Goal: Find specific page/section: Find specific page/section

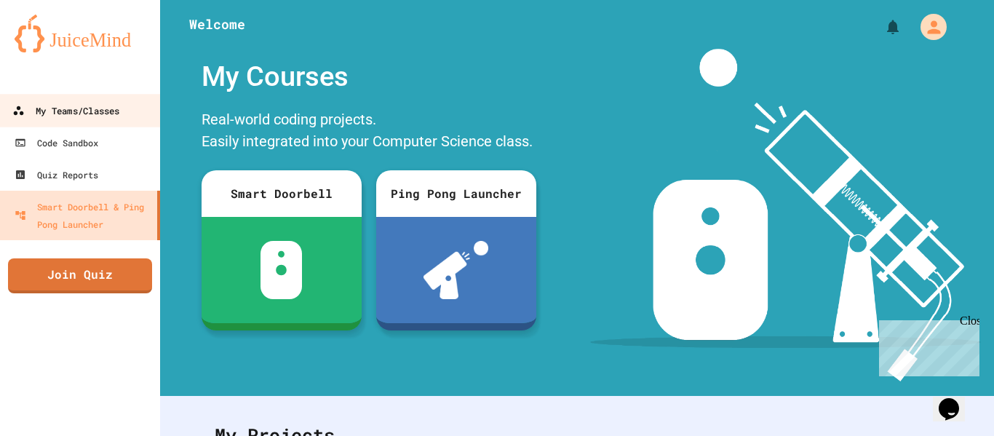
click at [96, 119] on div "My Teams/Classes" at bounding box center [65, 111] width 107 height 18
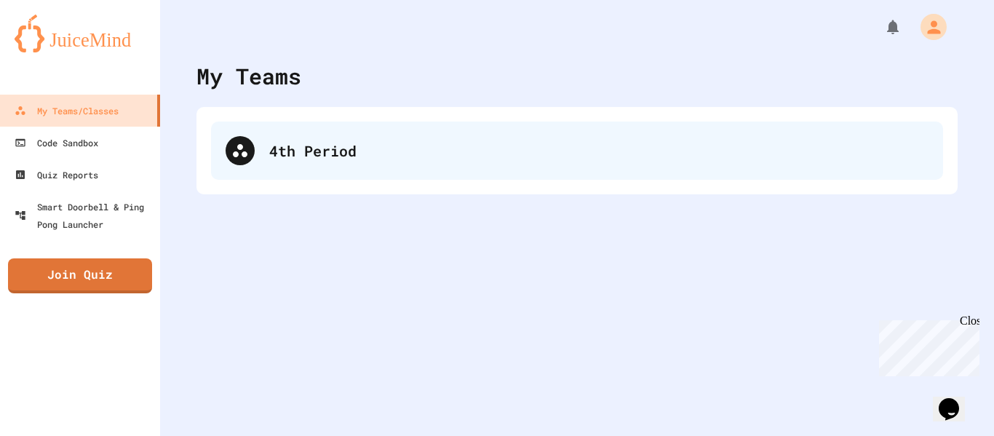
click at [322, 121] on div "4th Period" at bounding box center [577, 150] width 732 height 58
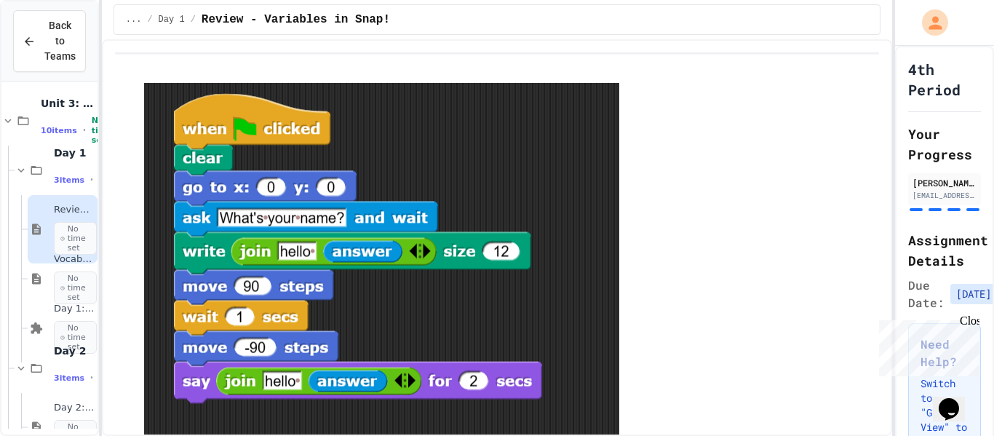
scroll to position [567, 9]
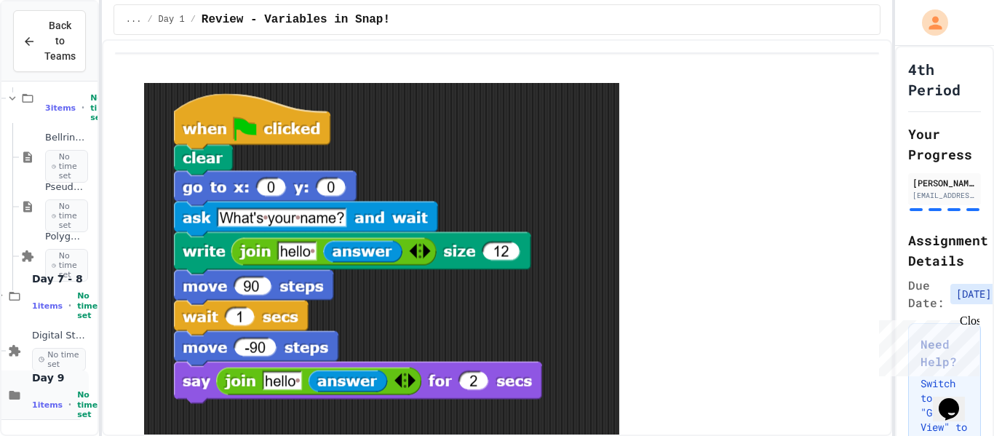
click at [52, 390] on div "1 items • No time set" at bounding box center [59, 404] width 54 height 29
click at [41, 308] on span "1 items" at bounding box center [47, 305] width 31 height 9
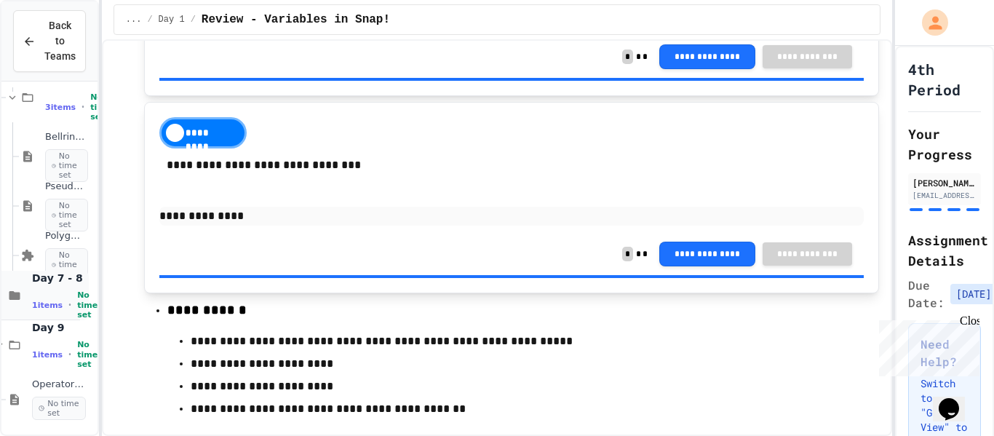
scroll to position [567, 6]
click at [49, 356] on span "1 items" at bounding box center [50, 354] width 31 height 9
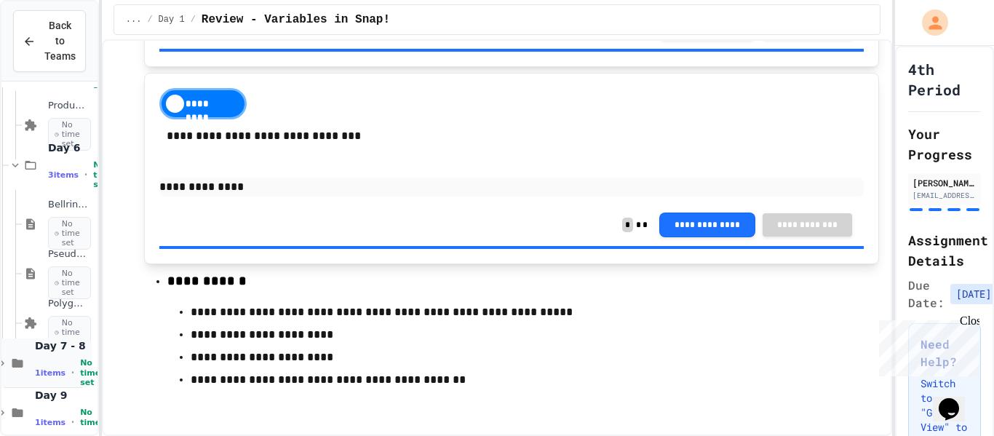
scroll to position [517, 7]
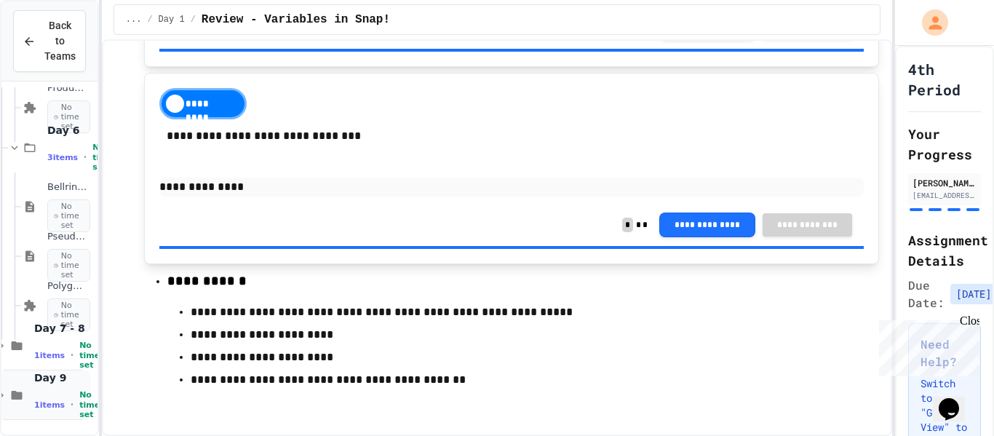
click at [44, 409] on span "1 items" at bounding box center [49, 404] width 31 height 9
click at [46, 407] on span "1 items" at bounding box center [49, 404] width 31 height 9
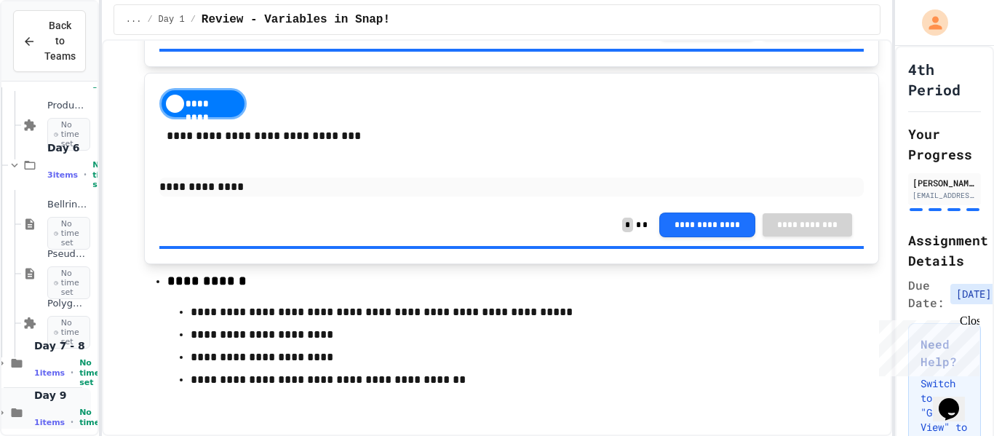
click at [46, 406] on div "Day 9 1 items • No time set" at bounding box center [61, 412] width 54 height 48
click at [49, 395] on span "Day 9" at bounding box center [61, 394] width 54 height 13
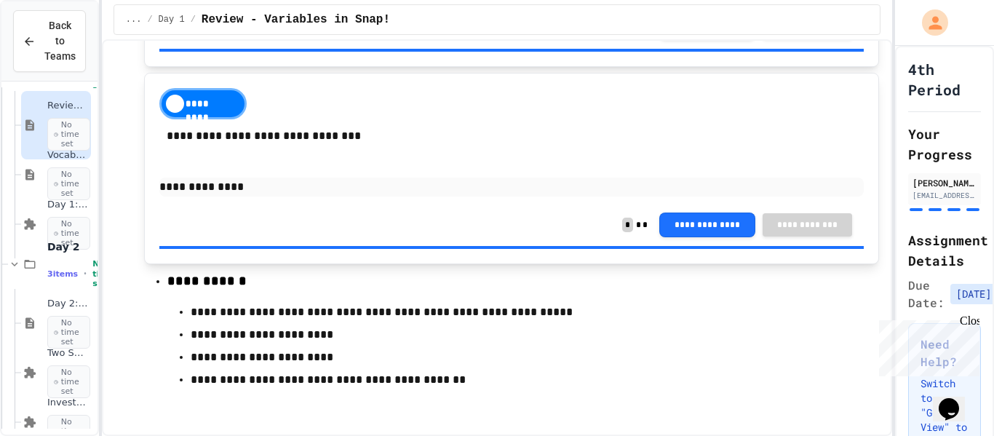
scroll to position [517, 7]
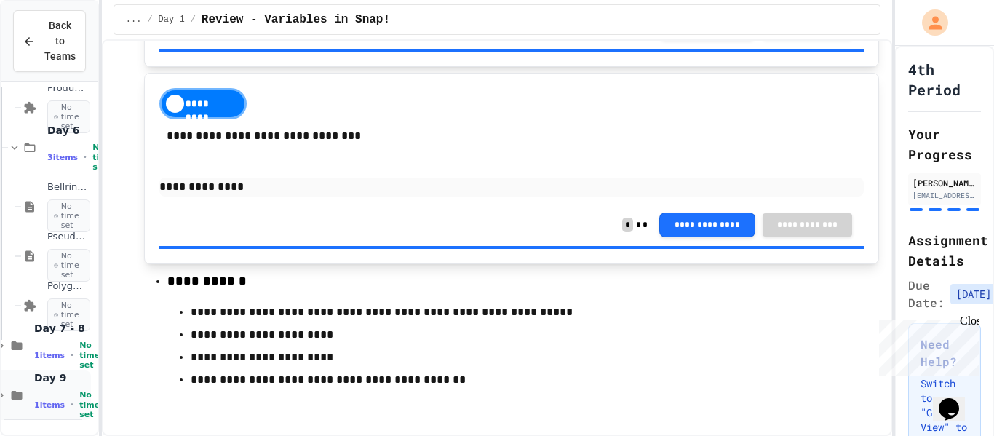
click at [79, 396] on span "No time set" at bounding box center [89, 404] width 20 height 29
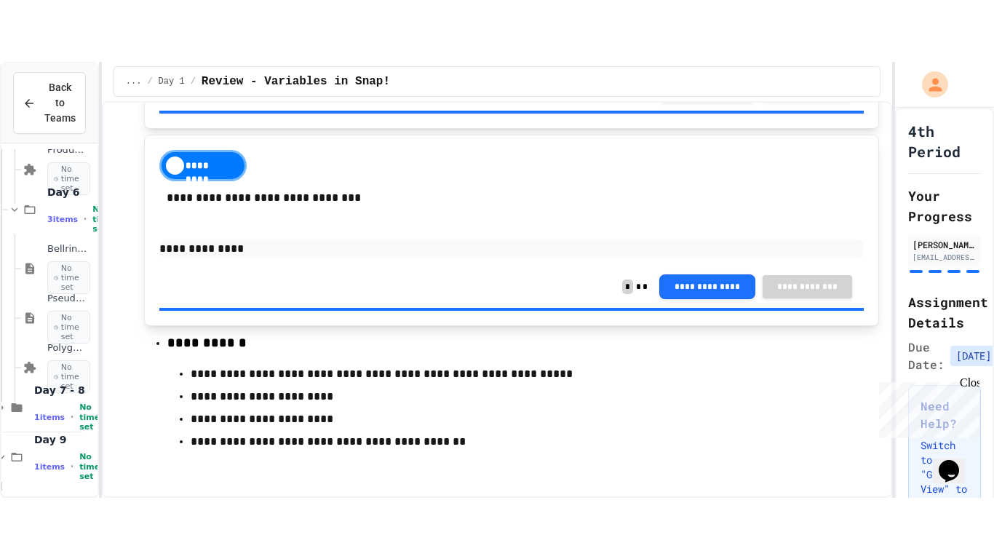
scroll to position [500, 7]
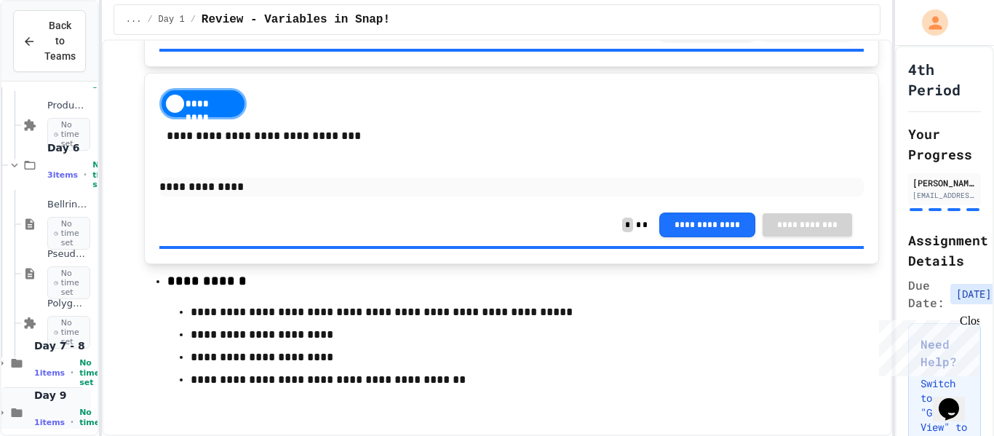
click at [34, 417] on span "1 items" at bounding box center [49, 421] width 31 height 9
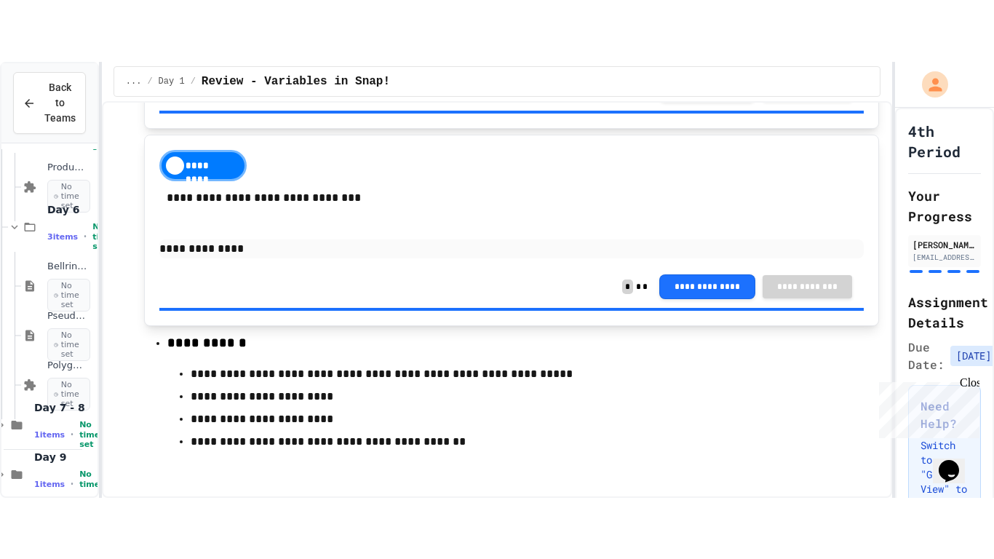
scroll to position [1454, 0]
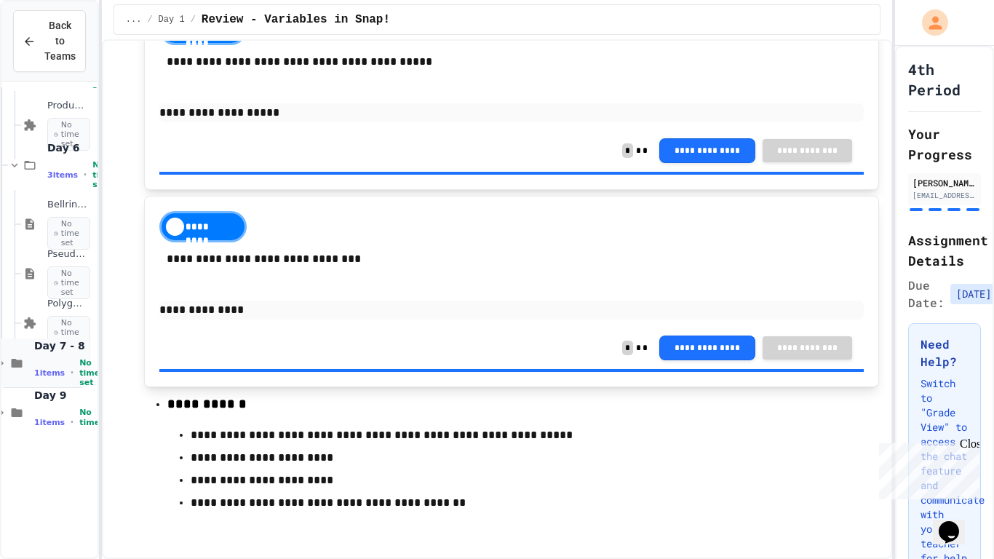
click at [38, 372] on span "1 items" at bounding box center [49, 372] width 31 height 9
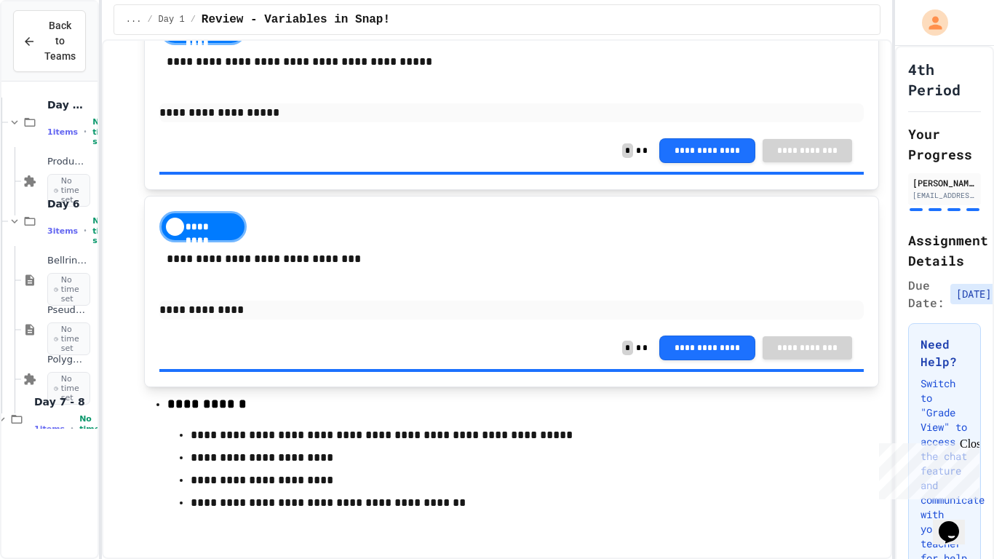
click at [44, 375] on div at bounding box center [43, 89] width 96 height 890
click at [42, 435] on span "Digital Story Telling" at bounding box center [61, 458] width 54 height 12
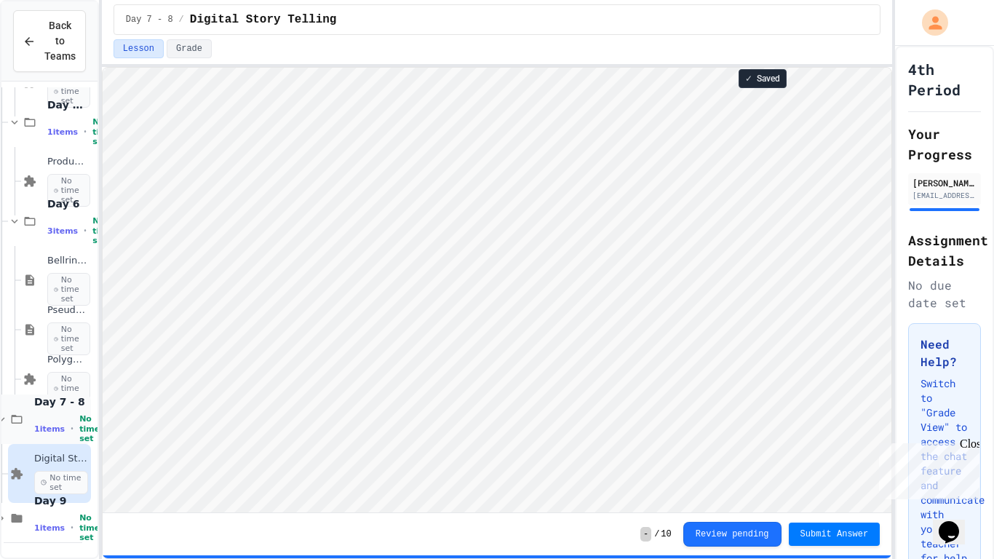
scroll to position [443, 6]
click at [41, 435] on span "1 items" at bounding box center [50, 528] width 31 height 9
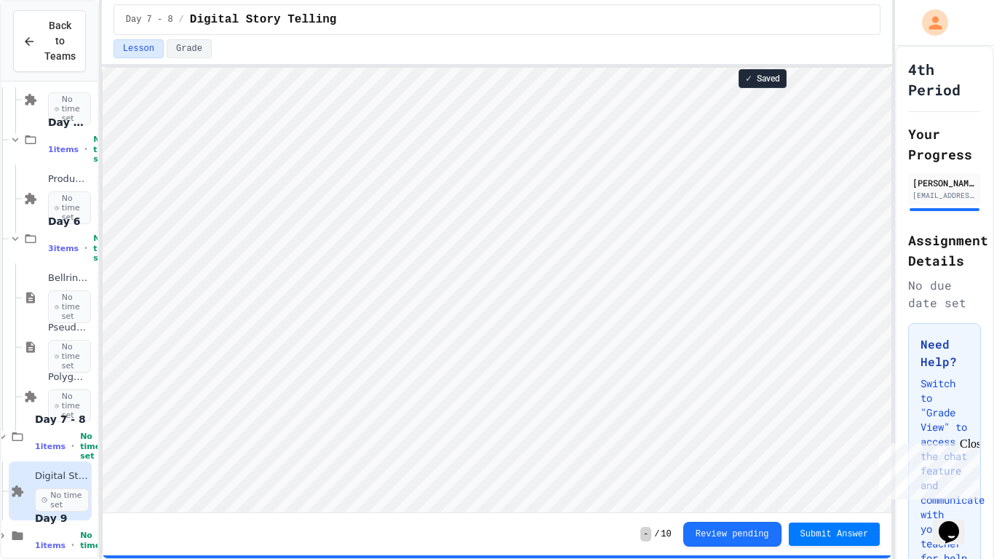
click at [41, 435] on div "Day 9 1 items • No time set" at bounding box center [62, 535] width 54 height 48
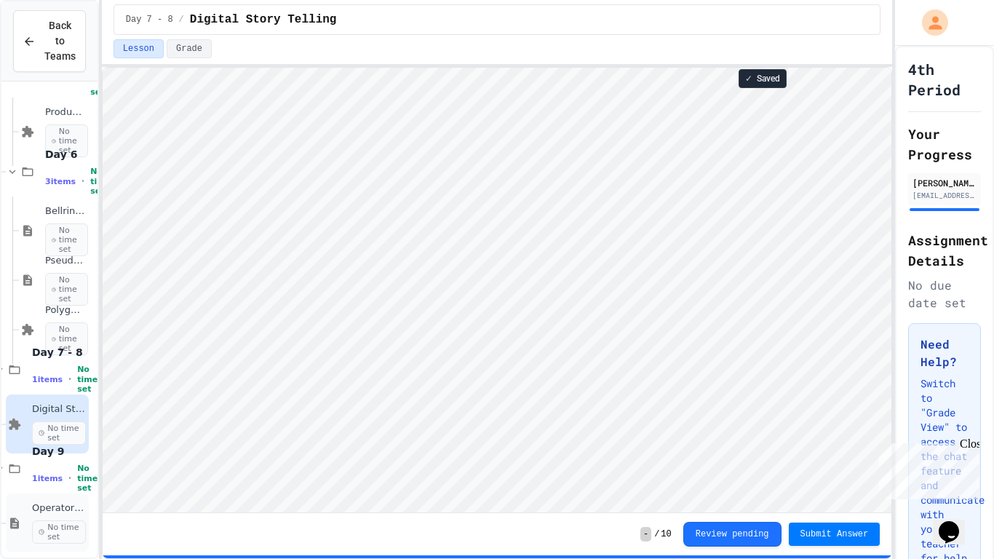
click at [57, 435] on span "No time set" at bounding box center [59, 531] width 54 height 23
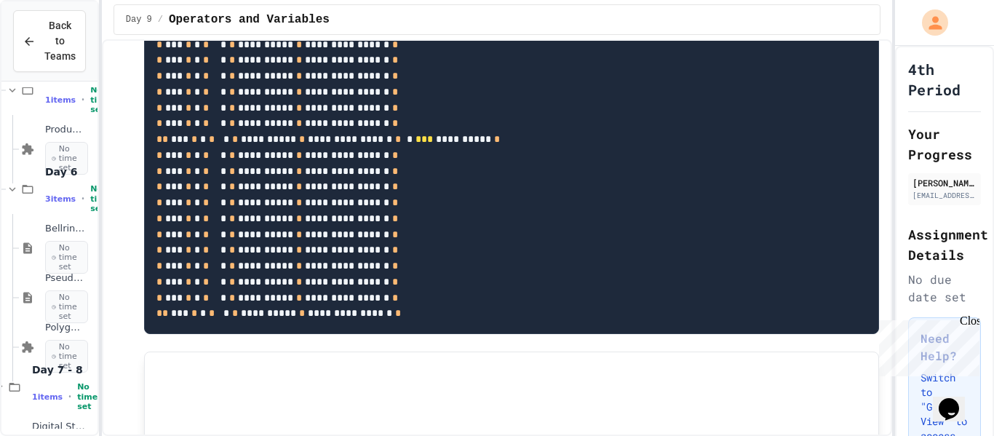
scroll to position [986, 0]
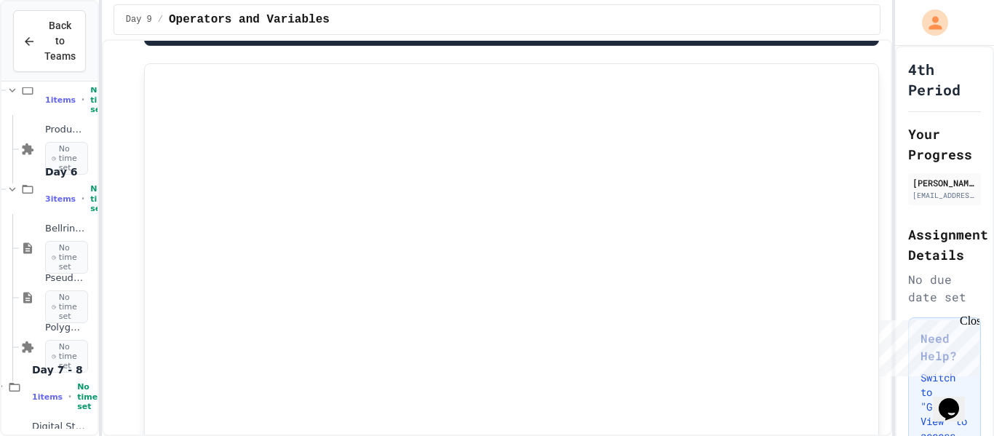
click at [150, 75] on div at bounding box center [511, 271] width 735 height 417
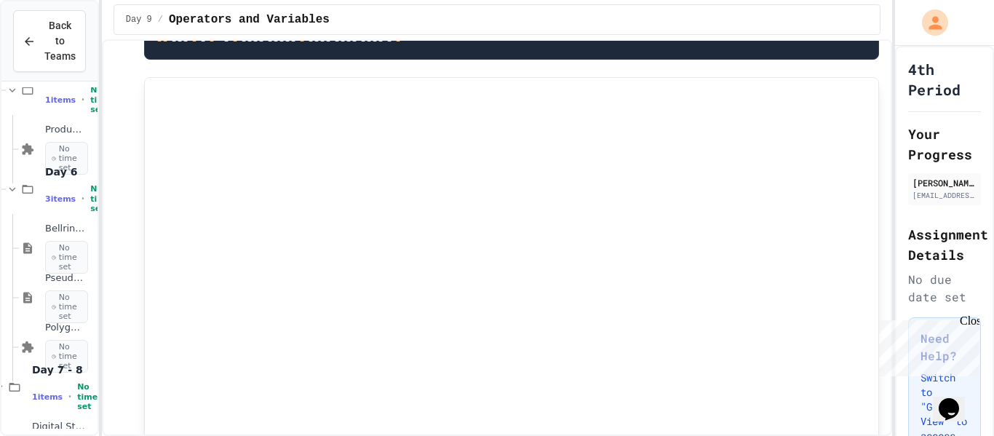
scroll to position [984, 0]
